Goal: Navigation & Orientation: Find specific page/section

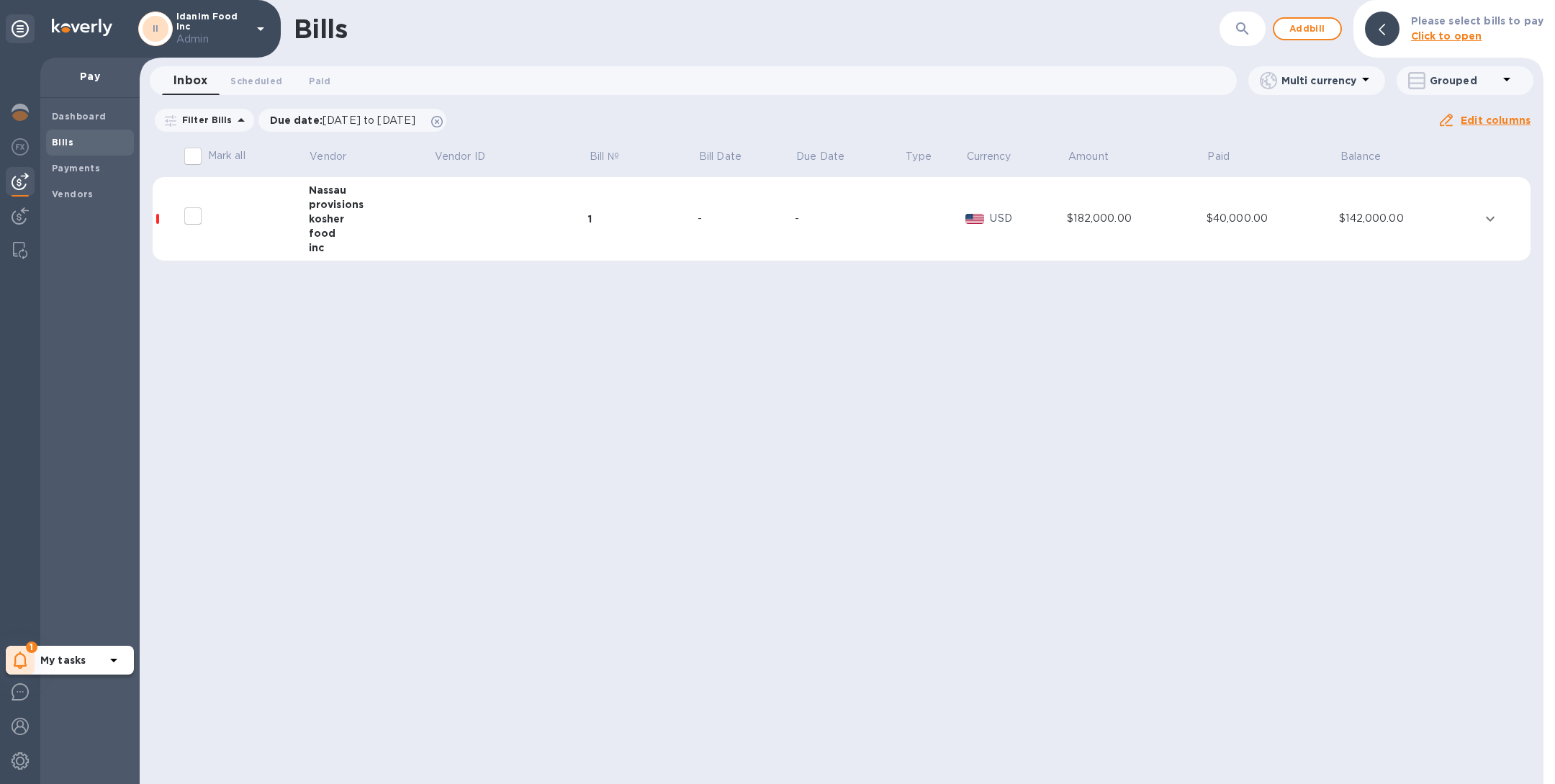
click at [20, 659] on icon at bounding box center [20, 660] width 13 height 17
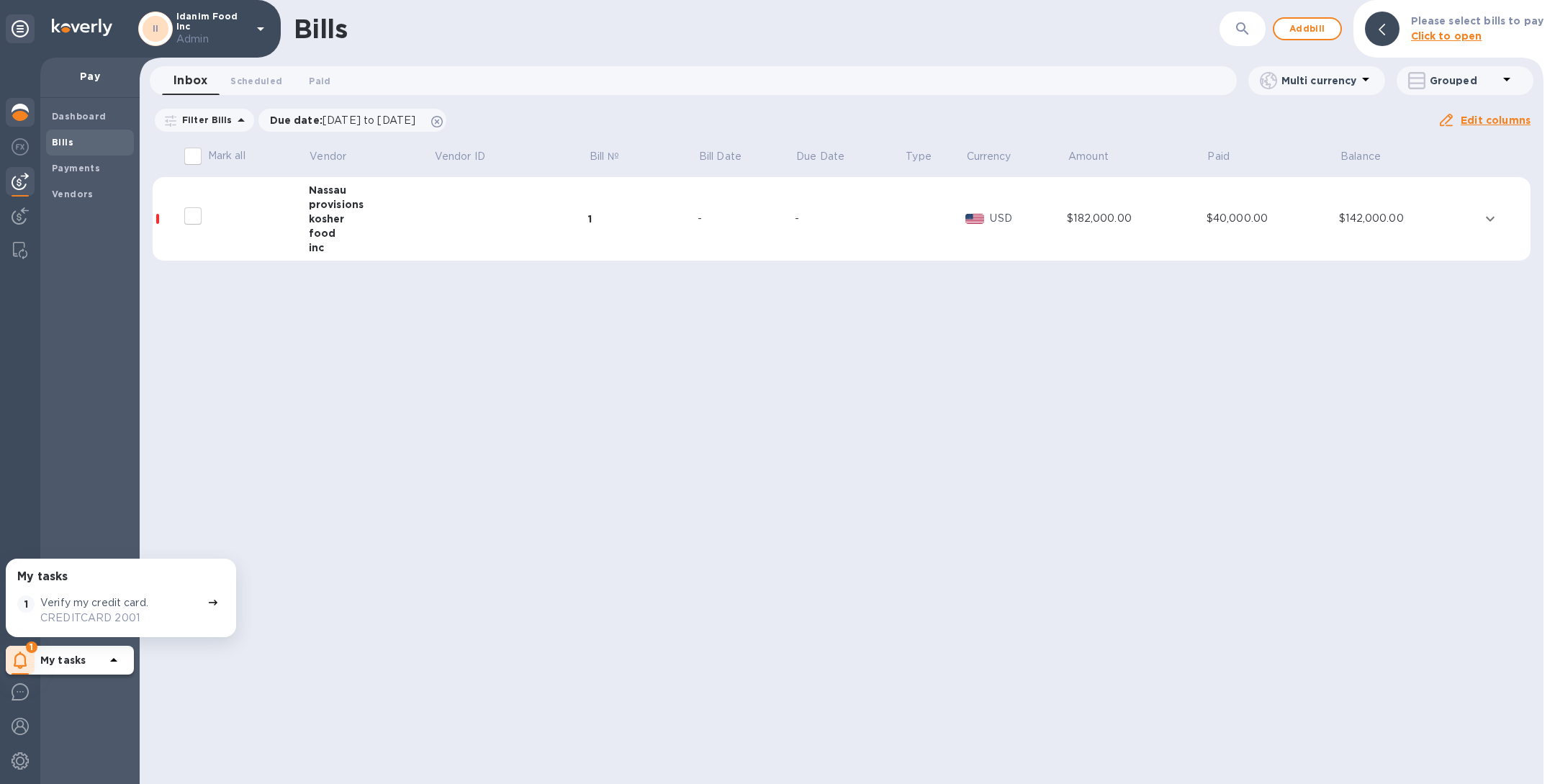
click at [22, 115] on img at bounding box center [20, 112] width 17 height 17
